Goal: Transaction & Acquisition: Download file/media

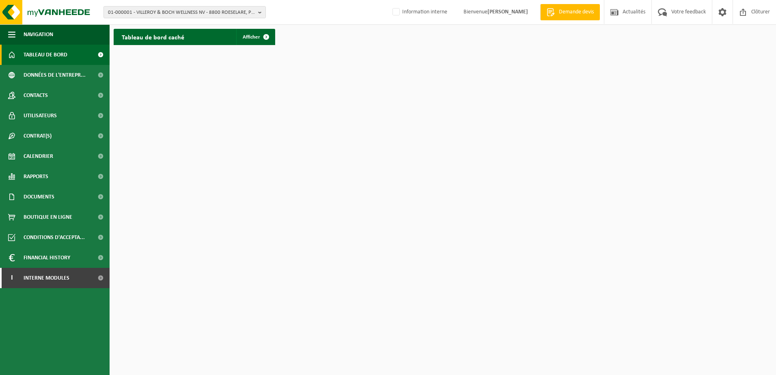
click at [482, 116] on html "01-000001 - VILLEROY & BOCH WELLNESS NV - 8800 ROESELARE, POPULIERSTRAAT 1 01-0…" at bounding box center [388, 187] width 776 height 375
click at [179, 13] on span "01-000001 - VILLEROY & BOCH WELLNESS NV - 8800 ROESELARE, POPULIERSTRAAT 1" at bounding box center [181, 12] width 147 height 12
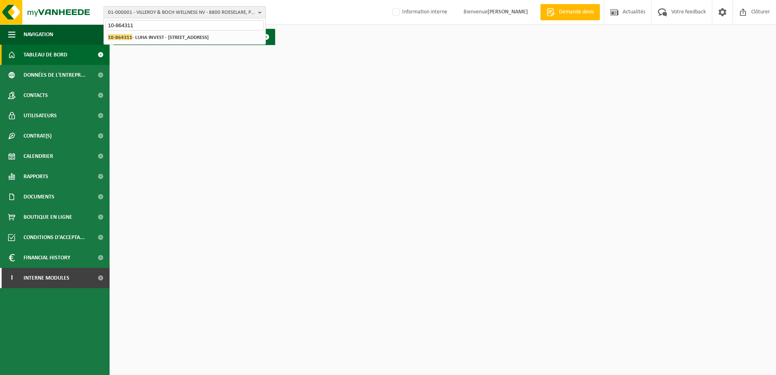
type input "10-864311"
click at [167, 34] on li "10-864311 - LUHA INVEST - 7370 DOUR, GRAND'PLACE 23" at bounding box center [185, 37] width 158 height 10
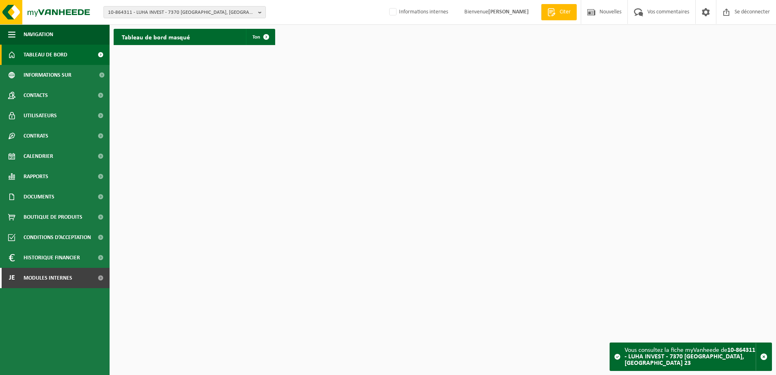
click at [199, 164] on html "10-864311 - LUHA INVEST - 7370 DOUR, GRAND’PLACE 23 10-864311 - LUHA INVEST - 7…" at bounding box center [388, 187] width 776 height 375
click at [159, 130] on html "10-864311 - LUHA INVEST - 7370 DOUR, GRAND’PLACE 23 10-864311 - LUHA INVEST - 7…" at bounding box center [388, 187] width 776 height 375
click at [134, 13] on span "10-864311 - LUHA INVEST - 7370 DOUR, GRAND’PLACE 23" at bounding box center [181, 12] width 147 height 12
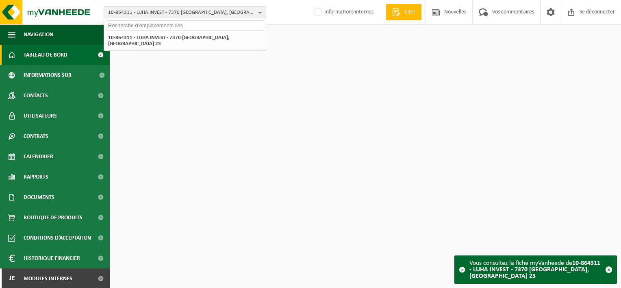
click at [129, 19] on div at bounding box center [185, 24] width 162 height 13
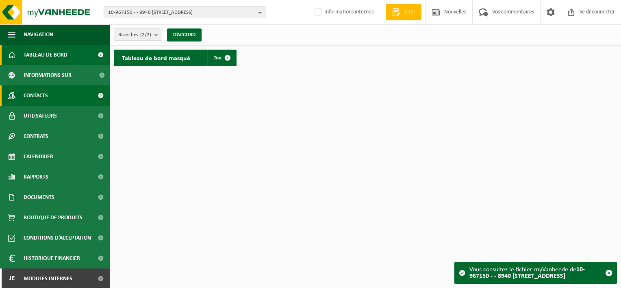
click at [50, 95] on link "Contacts" at bounding box center [55, 95] width 110 height 20
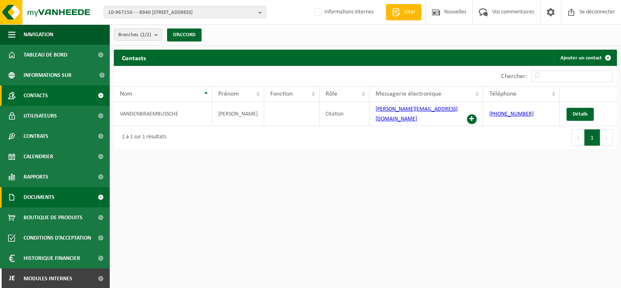
click at [45, 194] on span "Documents" at bounding box center [39, 197] width 31 height 20
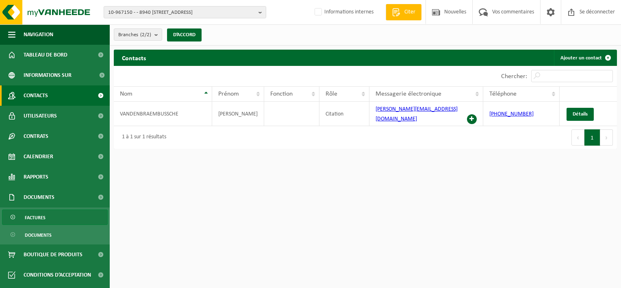
click at [44, 218] on span "Factures" at bounding box center [35, 217] width 21 height 15
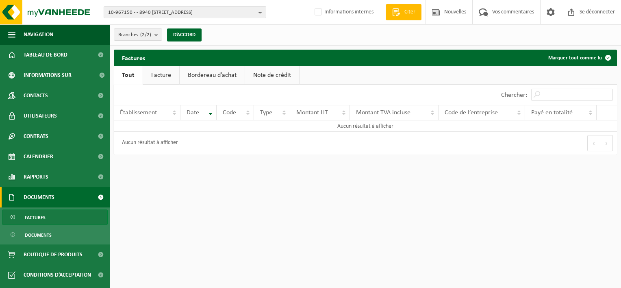
click at [41, 218] on span "Factures" at bounding box center [35, 217] width 21 height 15
click at [208, 14] on span "10-967150 - - 8940 [STREET_ADDRESS]" at bounding box center [181, 12] width 147 height 12
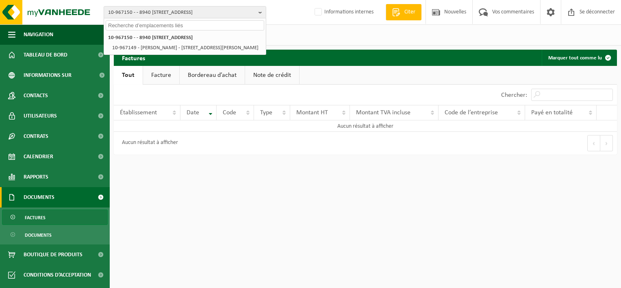
click at [180, 29] on input "text" at bounding box center [185, 25] width 158 height 10
paste input "10-983416"
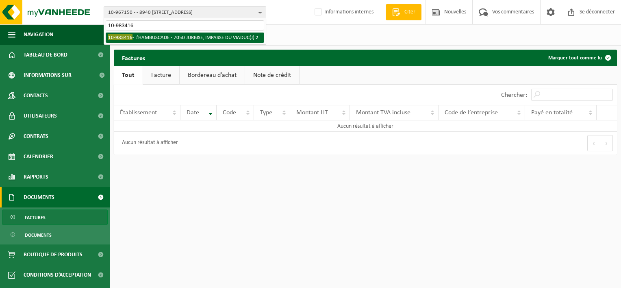
type input "10-983416"
click at [202, 37] on li "10-983416 - L’HAMBUSCADE - 7050 JURBISE, IMPASSE DU VIADUC(J) 2" at bounding box center [185, 37] width 158 height 10
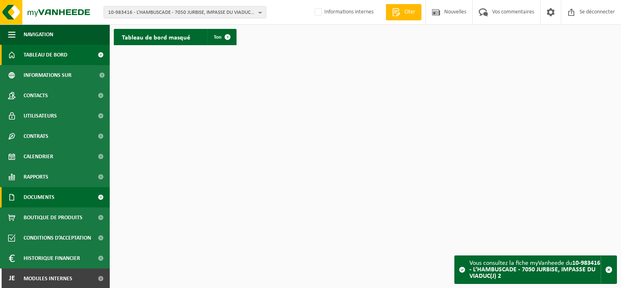
click at [41, 196] on span "Documents" at bounding box center [39, 197] width 31 height 20
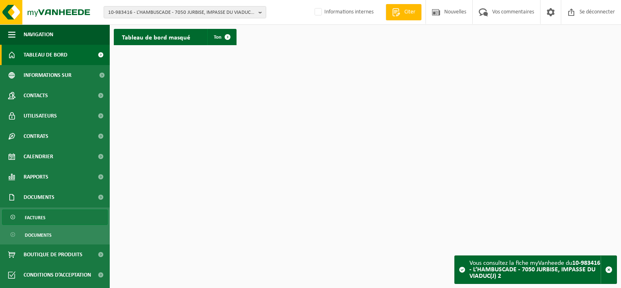
click at [43, 214] on span "Factures" at bounding box center [35, 217] width 21 height 15
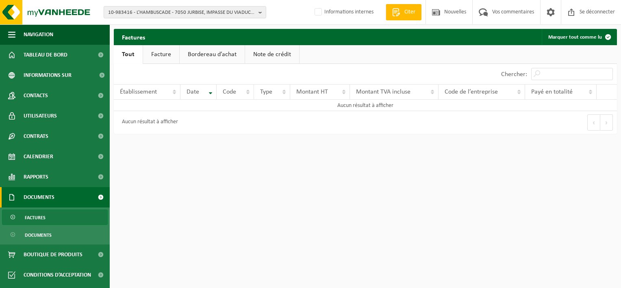
click at [50, 217] on link "Factures" at bounding box center [55, 216] width 106 height 15
click at [270, 54] on link "Note de crédit" at bounding box center [272, 54] width 54 height 19
click at [122, 57] on link "Tout" at bounding box center [128, 54] width 28 height 19
click at [221, 201] on html "10-983416 - L’HAMBUSCADE - 7050 JURBISE, IMPASSE DU VIADUC(J) 2 10-983931 - DEQ…" at bounding box center [310, 144] width 621 height 288
click at [166, 13] on span "10-983416 - L’HAMBUSCADE - 7050 JURBISE, IMPASSE DU VIADUC(J) 2" at bounding box center [181, 12] width 147 height 12
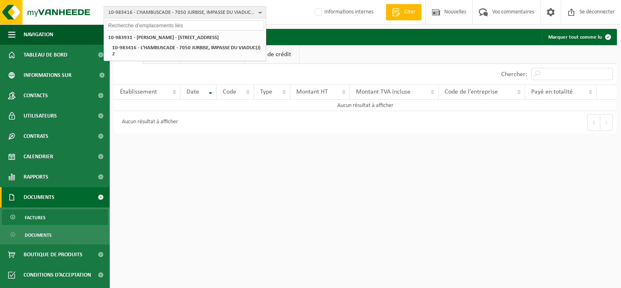
click at [164, 24] on input "text" at bounding box center [185, 25] width 158 height 10
paste input "10-983416"
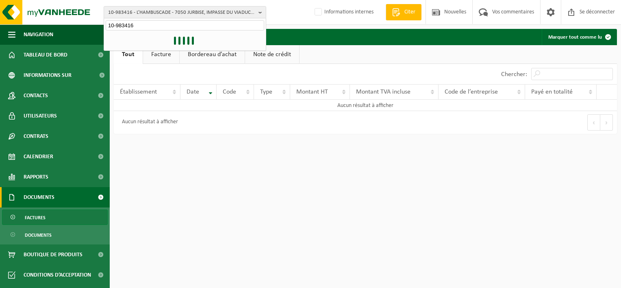
type input "10-983416"
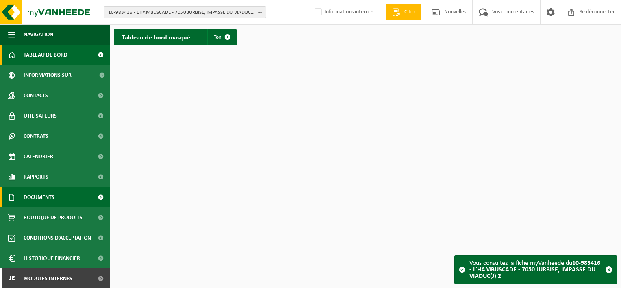
click at [47, 196] on span "Documents" at bounding box center [39, 197] width 31 height 20
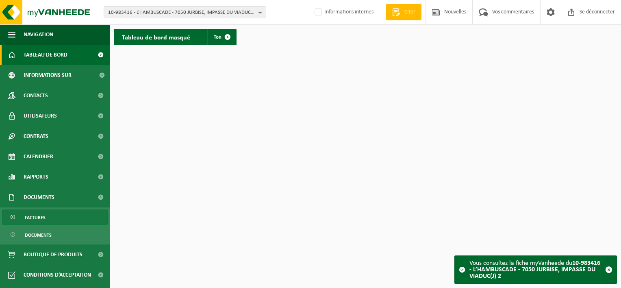
click at [54, 216] on link "Factures" at bounding box center [55, 216] width 106 height 15
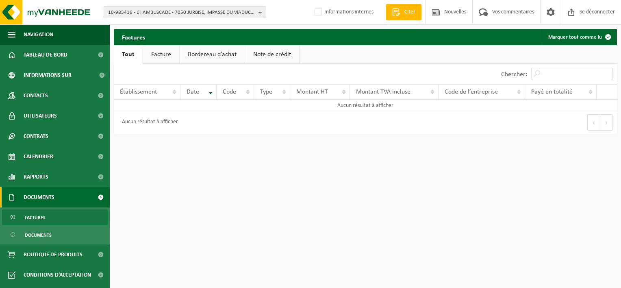
click at [145, 15] on span "10-983416 - L’HAMBUSCADE - 7050 JURBISE, IMPASSE DU VIADUC(J) 2" at bounding box center [181, 12] width 147 height 12
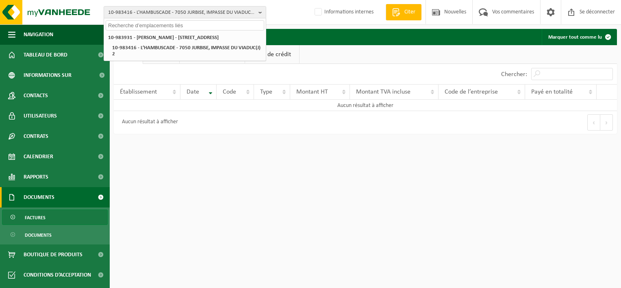
click at [140, 26] on input "text" at bounding box center [185, 25] width 158 height 10
click at [159, 17] on span "10-983416 - L’HAMBUSCADE - 7050 JURBISE, IMPASSE DU VIADUC(J) 2" at bounding box center [181, 12] width 147 height 12
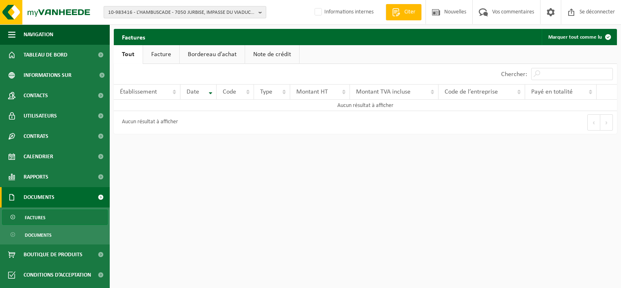
click at [157, 15] on span "10-983416 - L’HAMBUSCADE - 7050 JURBISE, IMPASSE DU VIADUC(J) 2" at bounding box center [181, 12] width 147 height 12
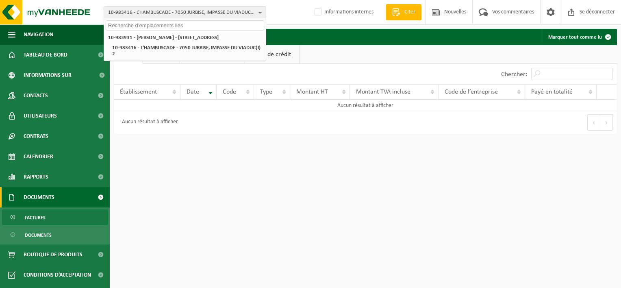
click at [149, 23] on input "text" at bounding box center [185, 25] width 158 height 10
paste input "01-056911"
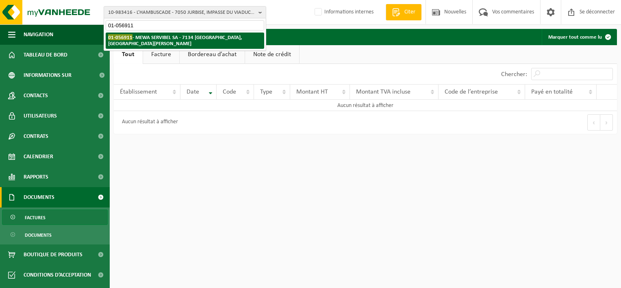
type input "01-056911"
click at [150, 41] on strong "01-056911 - MEWA SERVIBEL SA - 7134 PÉRONNES-LEZ-BINCHE, PARC INDUSTRIEL DE BRA…" at bounding box center [175, 40] width 134 height 12
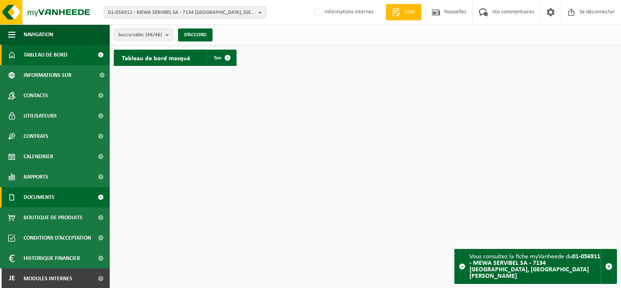
click at [65, 199] on link "Documents" at bounding box center [55, 197] width 110 height 20
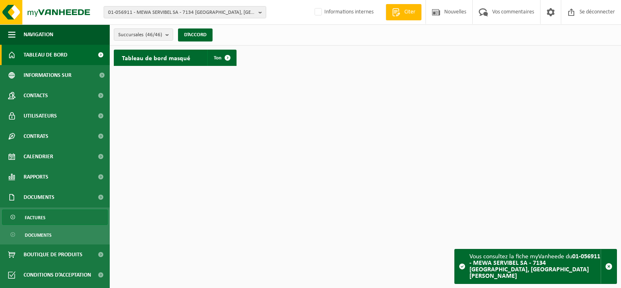
click at [55, 214] on link "Factures" at bounding box center [55, 216] width 106 height 15
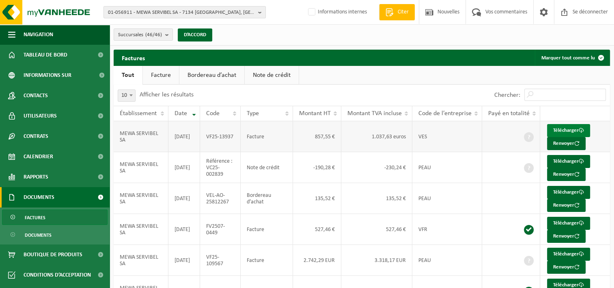
click at [565, 130] on font "Télécharger" at bounding box center [567, 130] width 26 height 5
